Goal: Information Seeking & Learning: Learn about a topic

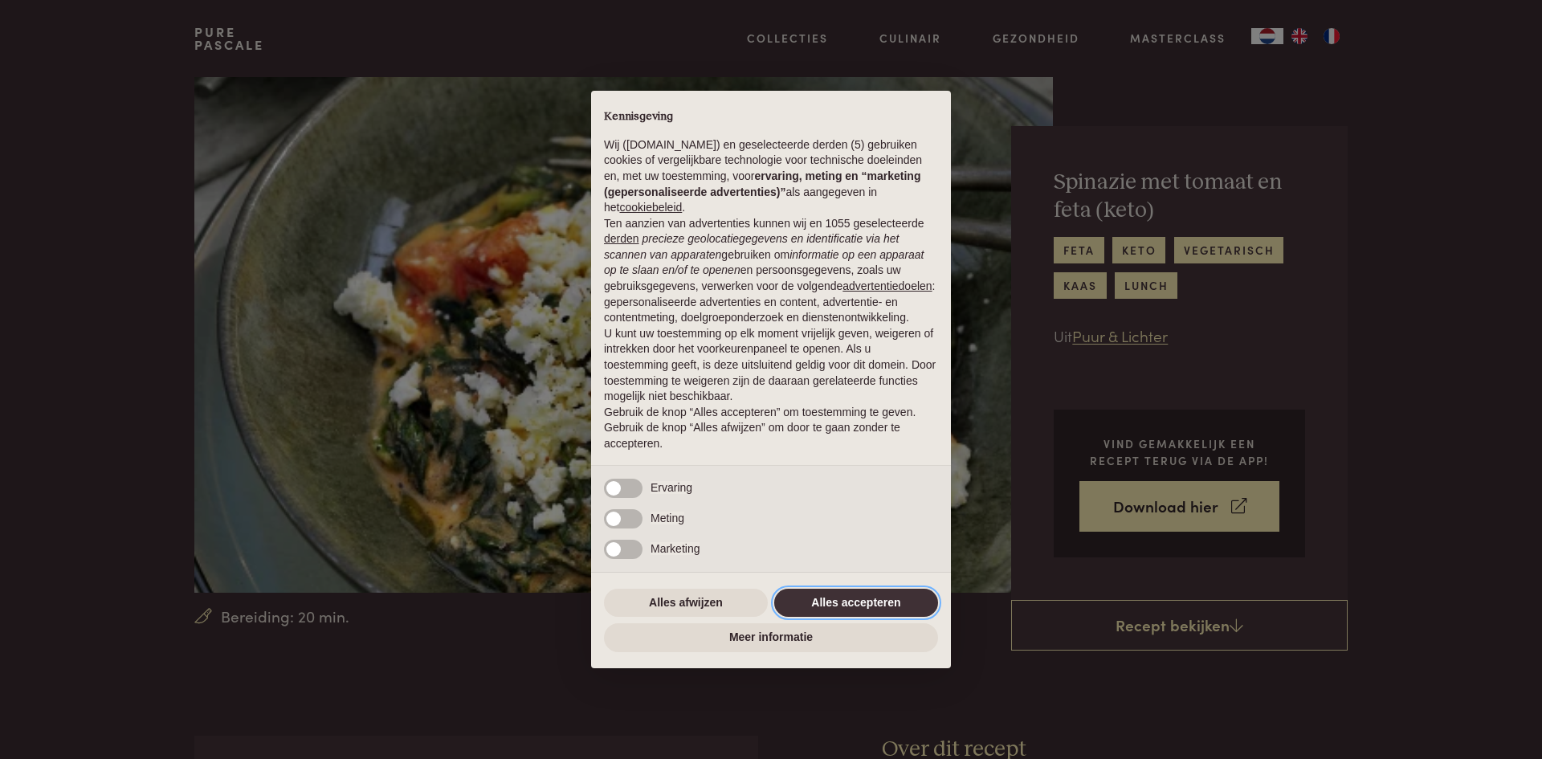
click at [882, 606] on button "Alles accepteren" at bounding box center [856, 603] width 164 height 29
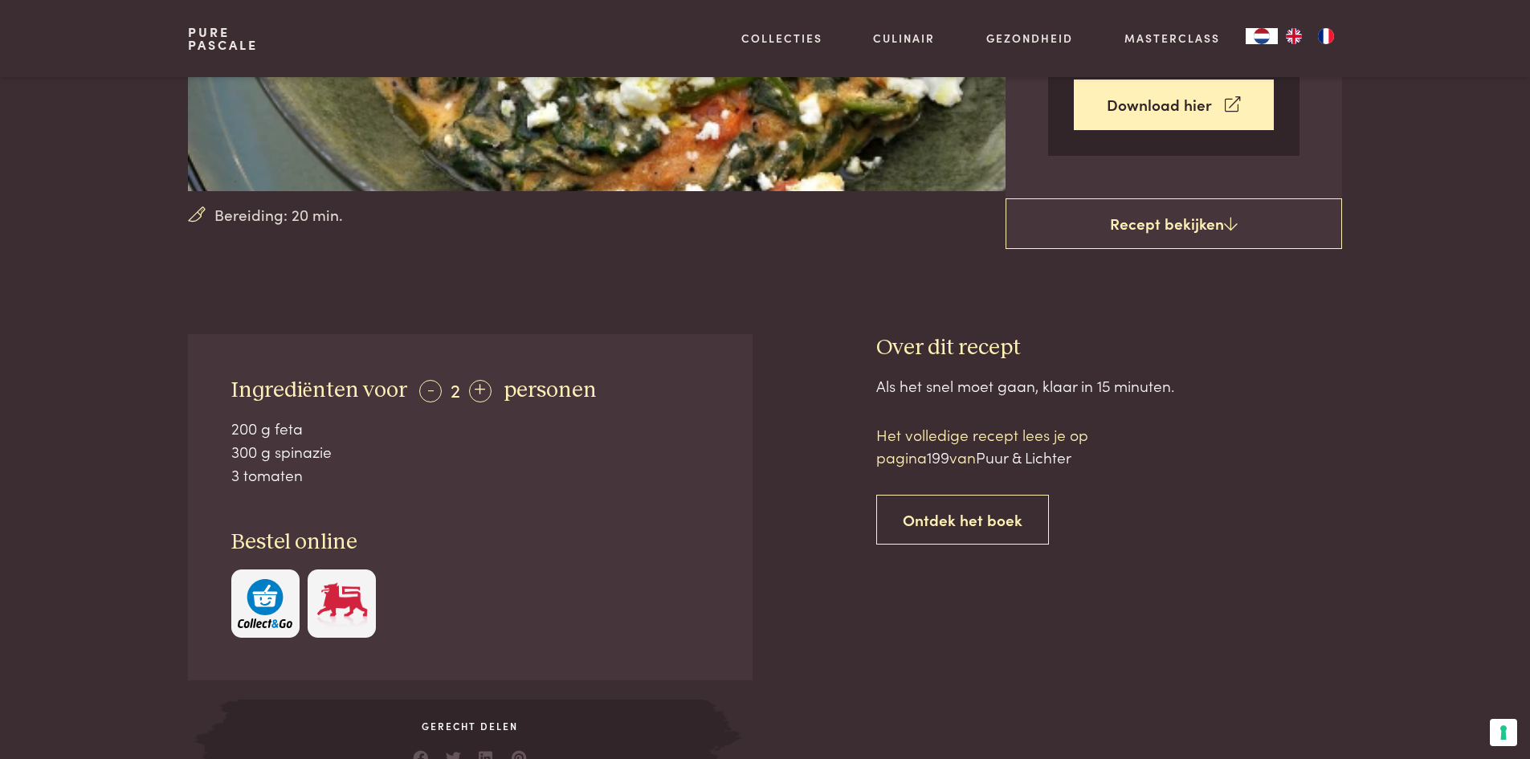
scroll to position [482, 0]
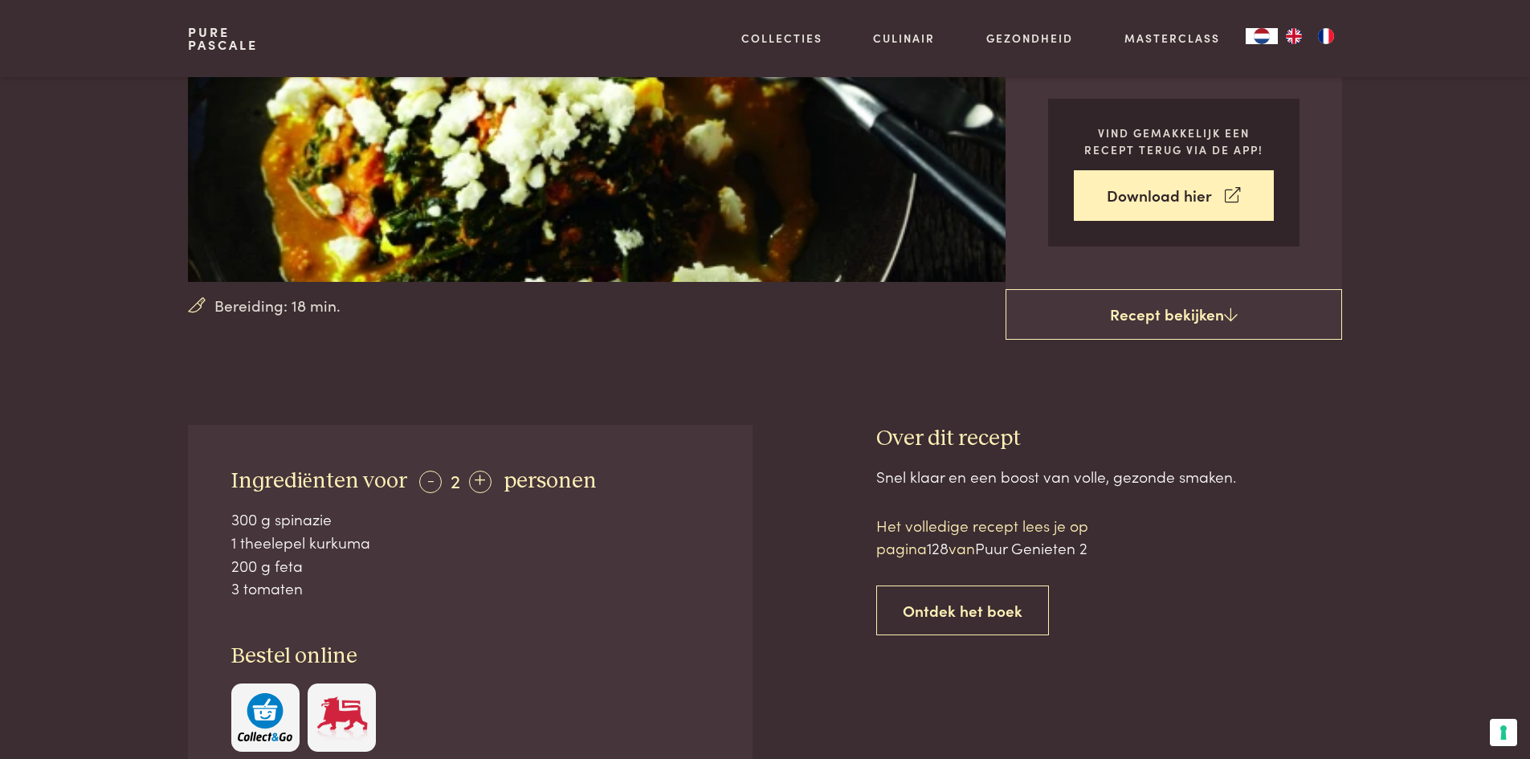
scroll to position [80, 0]
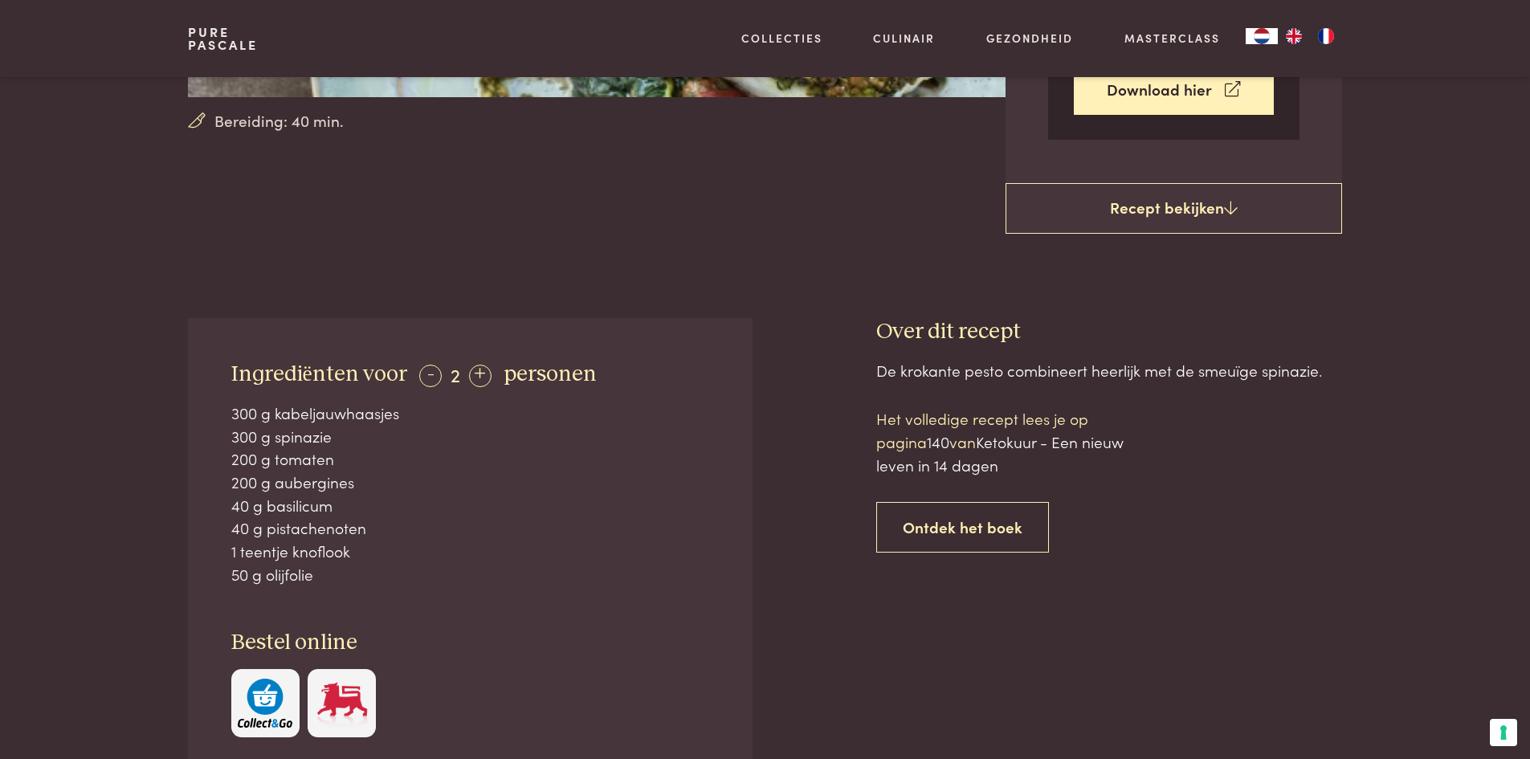
scroll to position [723, 0]
